Goal: Check status: Check status

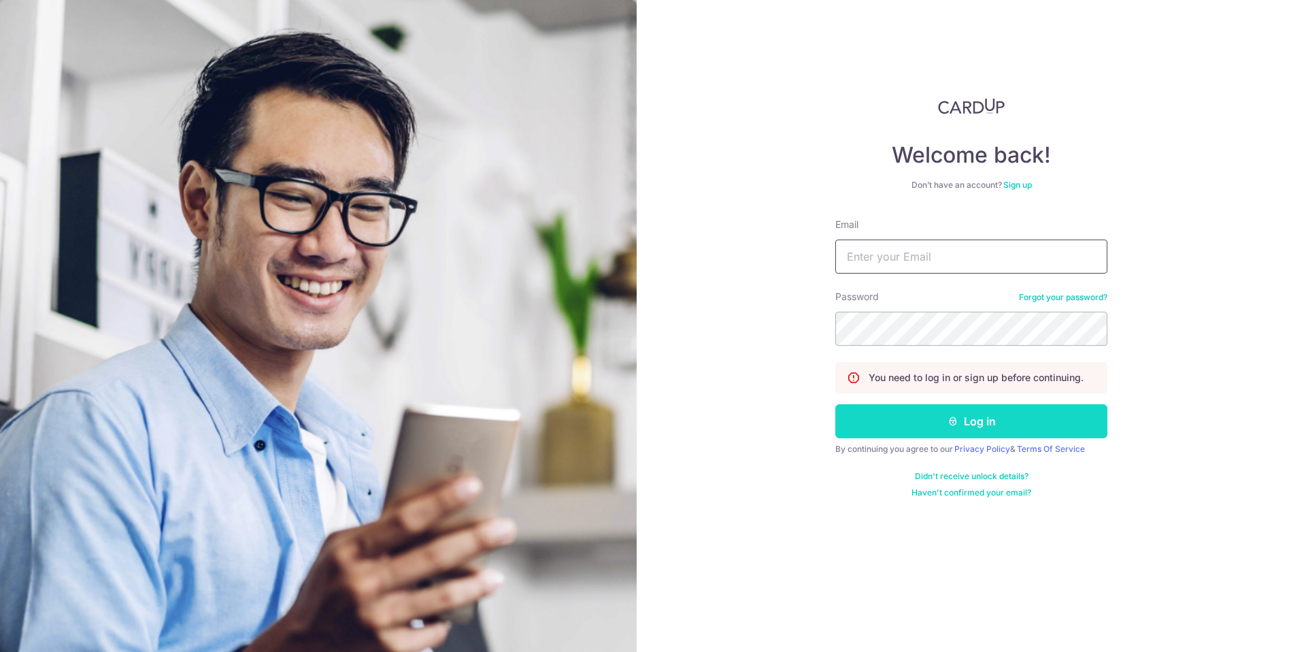
type input "[EMAIL_ADDRESS][DOMAIN_NAME]"
click at [990, 421] on button "Log in" at bounding box center [971, 421] width 272 height 34
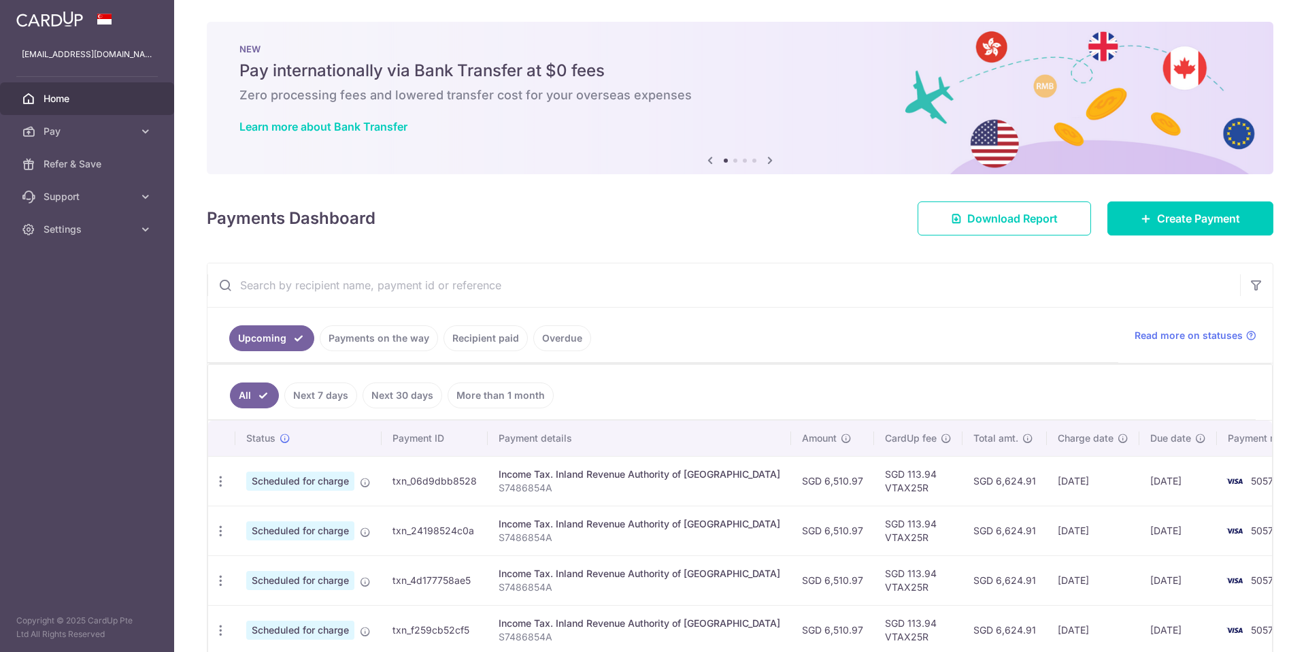
scroll to position [7, 0]
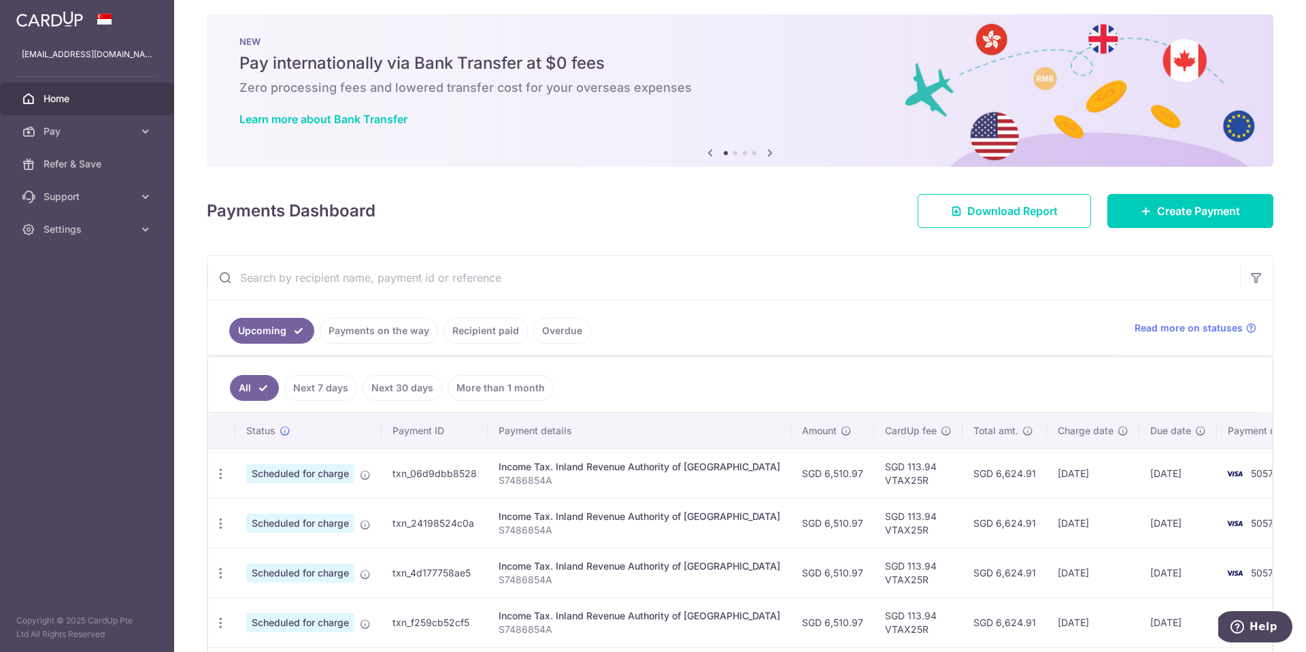
click at [496, 333] on link "Recipient paid" at bounding box center [485, 331] width 84 height 26
